Goal: Information Seeking & Learning: Learn about a topic

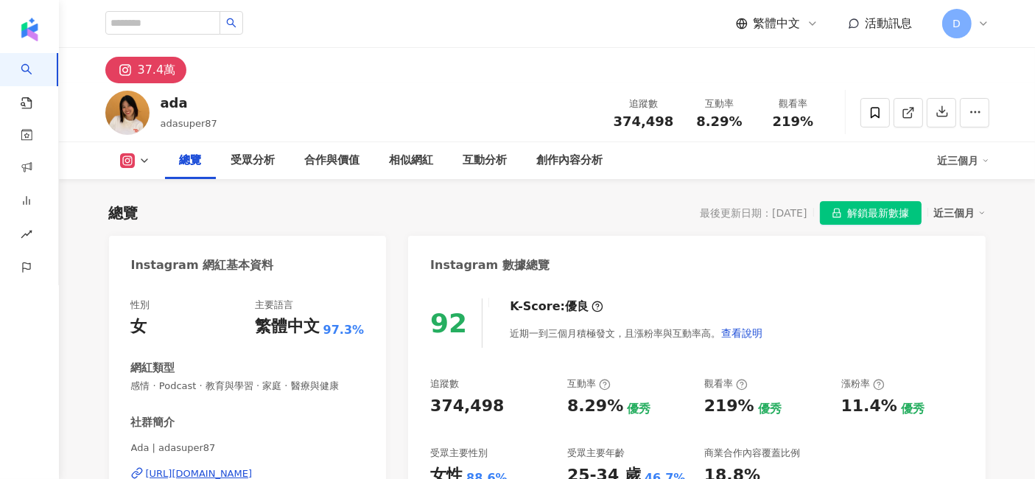
scroll to position [90, 0]
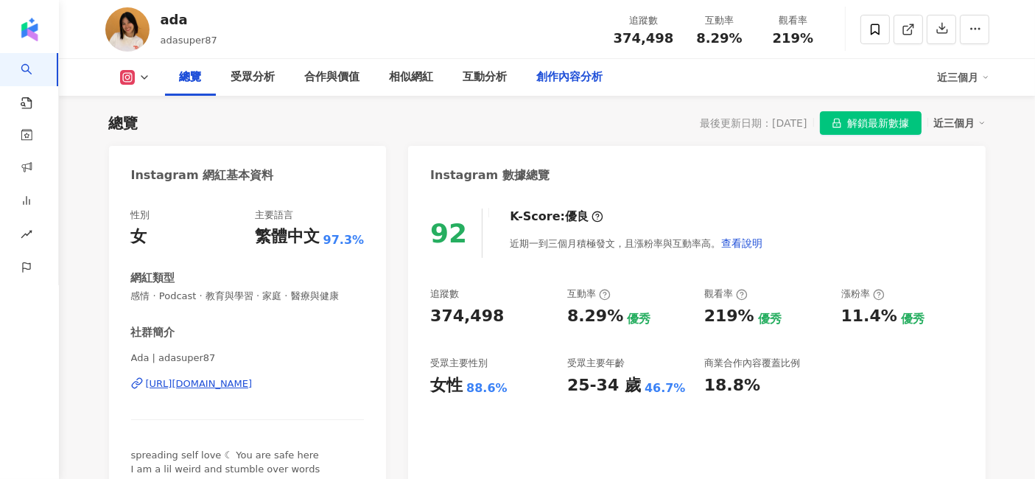
click at [545, 83] on div "創作內容分析" at bounding box center [570, 78] width 66 height 18
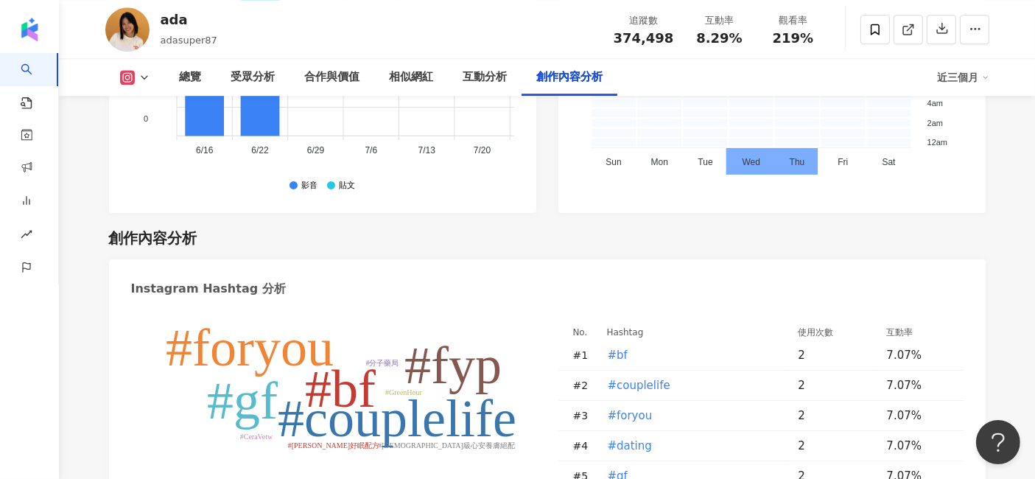
scroll to position [4547, 0]
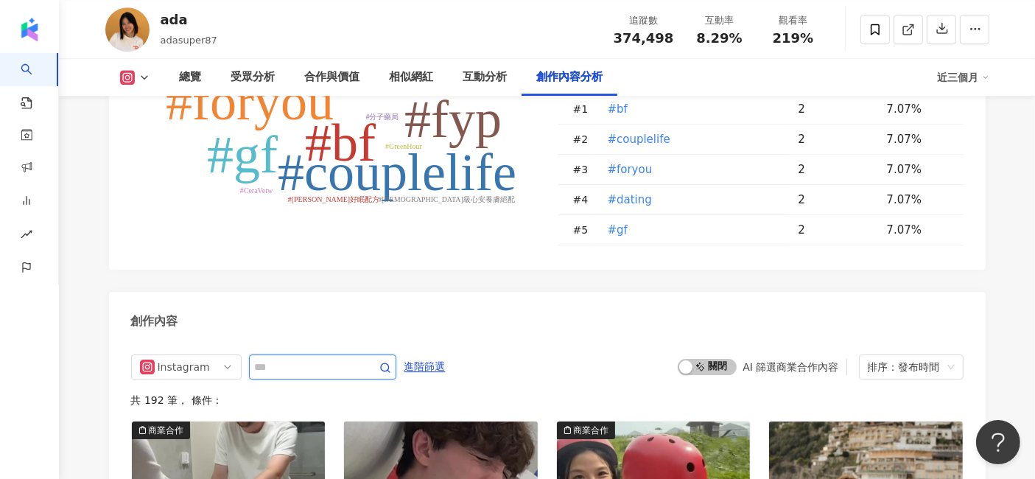
click at [317, 358] on input "text" at bounding box center [306, 367] width 103 height 18
type input "**"
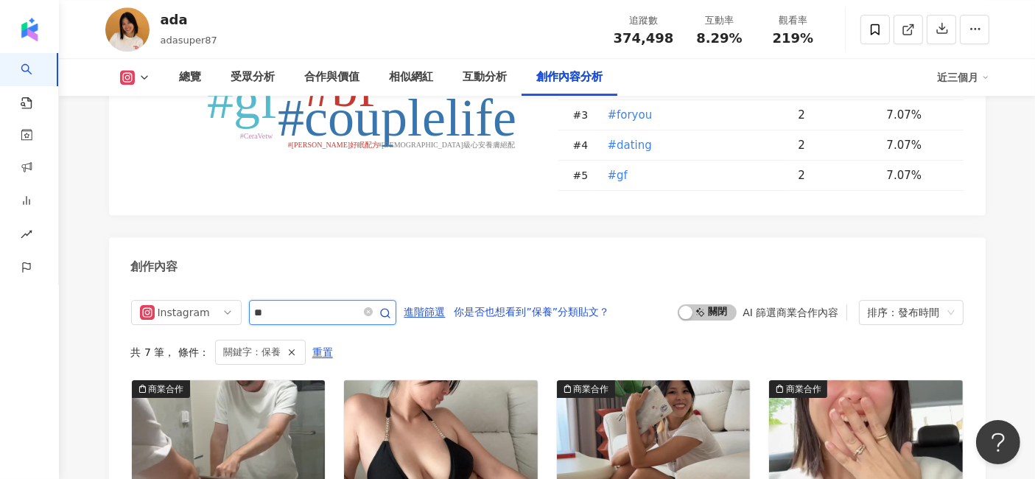
scroll to position [4625, 0]
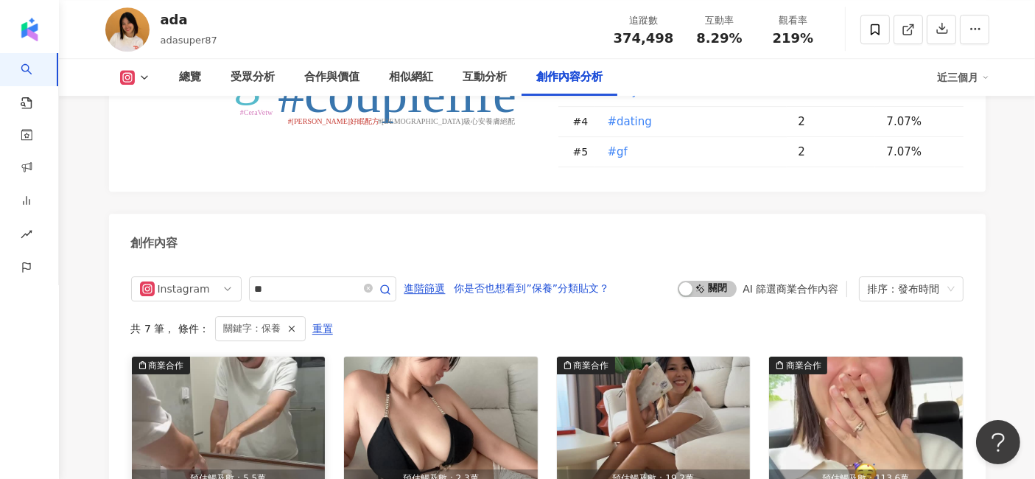
click at [203, 357] on img "button" at bounding box center [229, 422] width 194 height 131
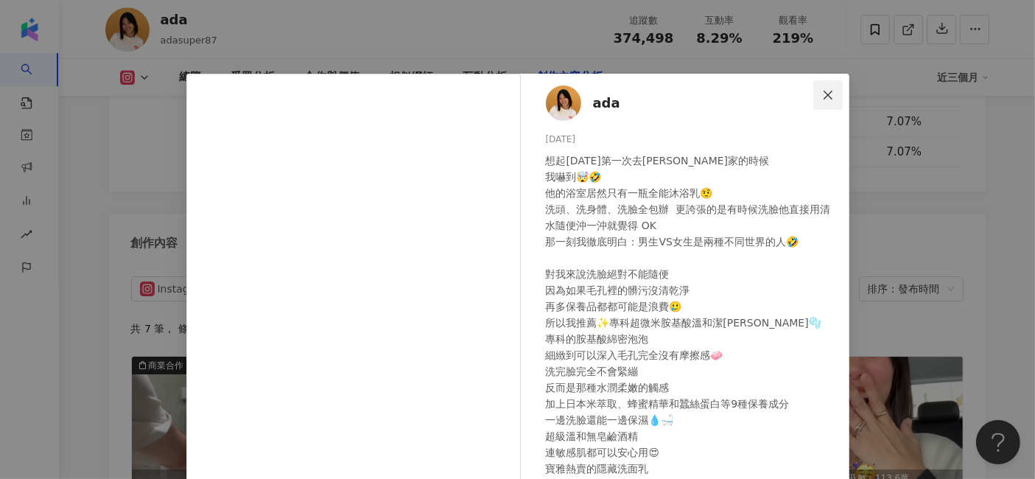
click at [822, 89] on icon "close" at bounding box center [828, 95] width 12 height 12
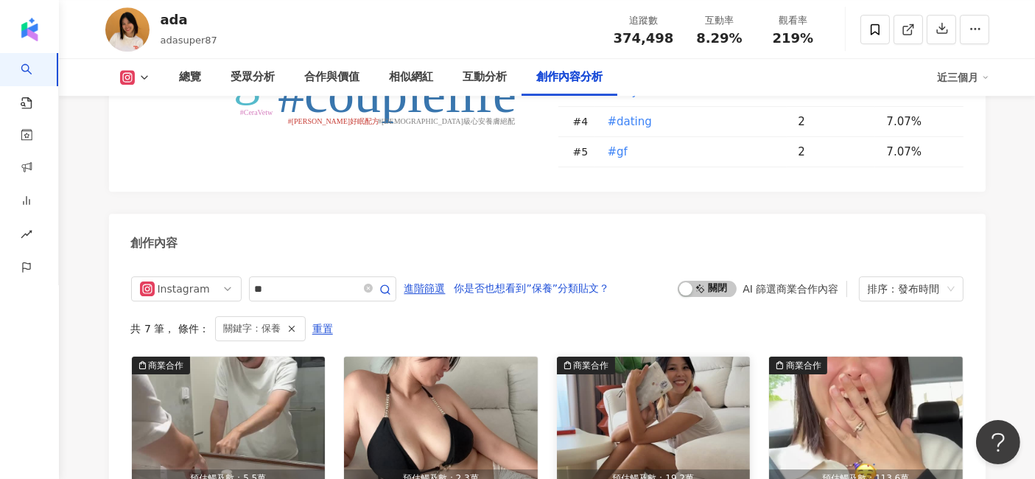
click at [680, 357] on img "button" at bounding box center [654, 422] width 194 height 131
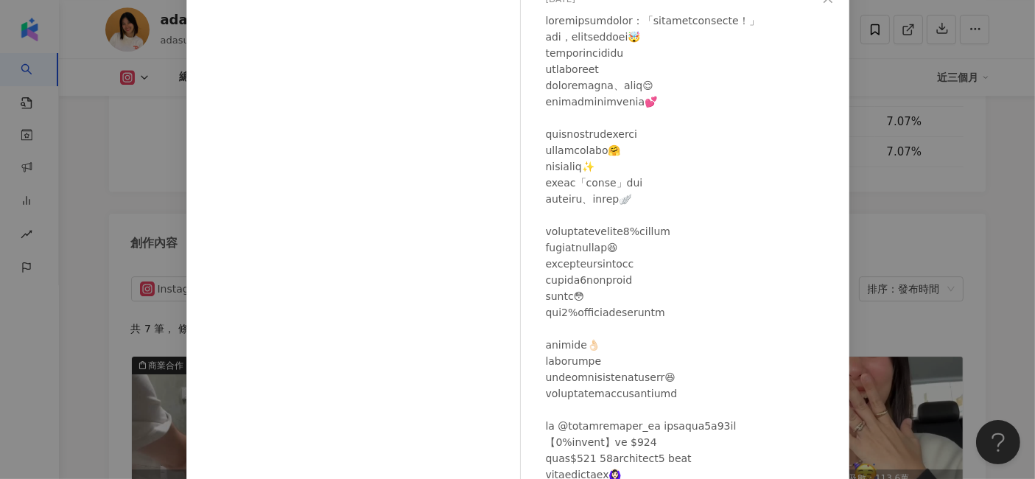
scroll to position [181, 0]
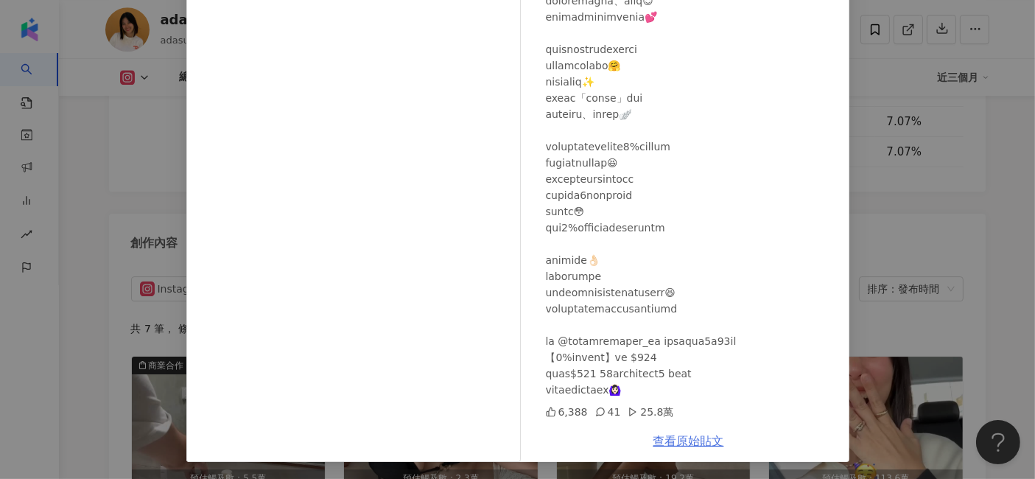
click at [684, 441] on link "查看原始貼文" at bounding box center [689, 441] width 71 height 14
click at [953, 182] on div "ada [DATE] 6,388 41 25.8萬 查看原始貼文" at bounding box center [517, 239] width 1035 height 479
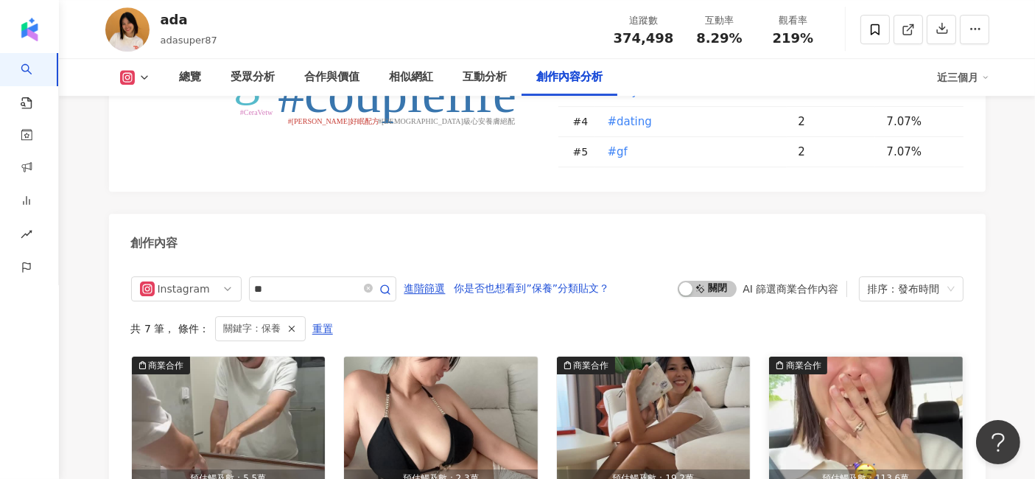
click at [872, 357] on img "button" at bounding box center [866, 422] width 194 height 131
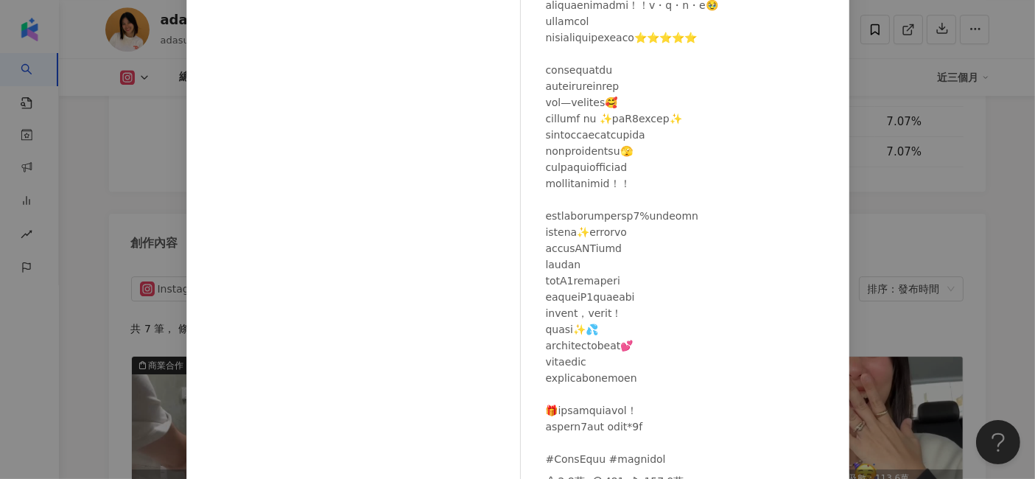
scroll to position [164, 0]
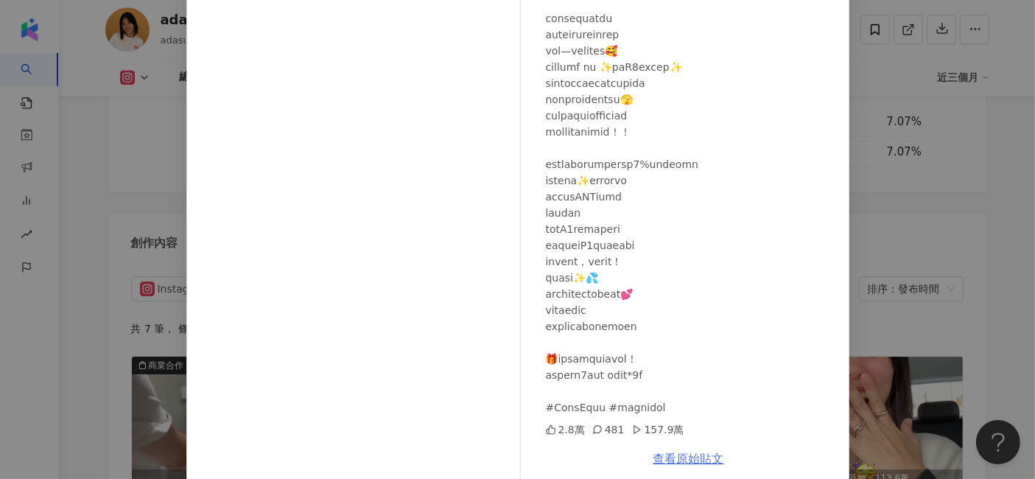
click at [694, 461] on link "查看原始貼文" at bounding box center [689, 459] width 71 height 14
